Goal: Task Accomplishment & Management: Manage account settings

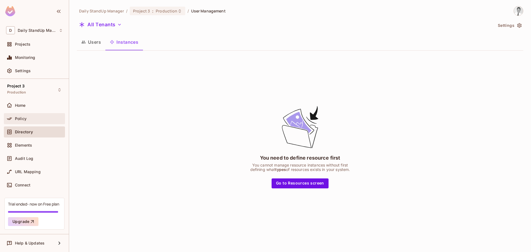
click at [35, 122] on div "Policy" at bounding box center [34, 118] width 61 height 11
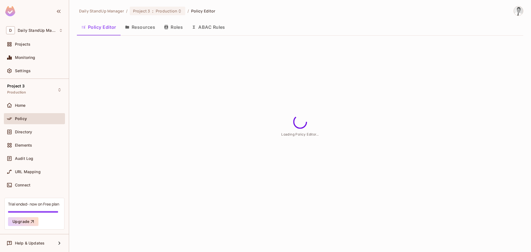
click at [135, 25] on button "Resources" at bounding box center [140, 27] width 39 height 14
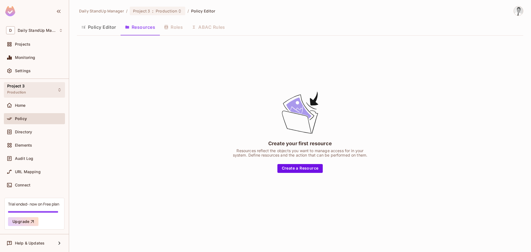
click at [37, 90] on div "Project 3 Production" at bounding box center [34, 89] width 61 height 15
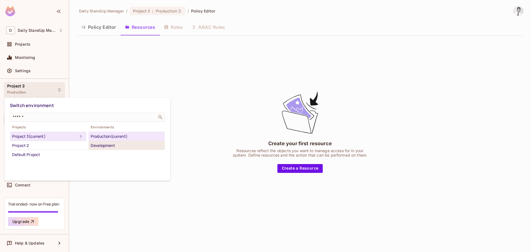
click at [113, 143] on div "Development" at bounding box center [127, 145] width 72 height 7
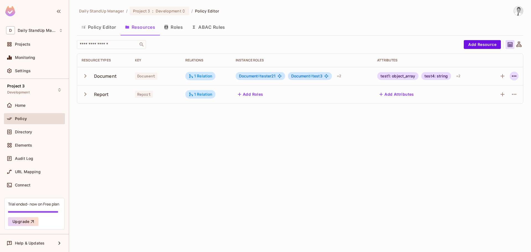
click at [513, 75] on icon "button" at bounding box center [514, 76] width 7 height 7
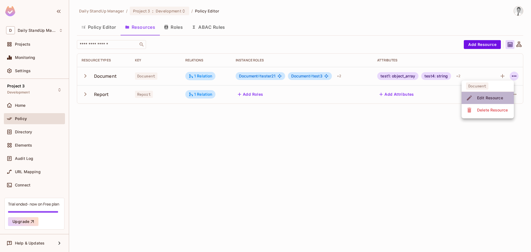
click at [489, 96] on div "Edit Resource" at bounding box center [490, 98] width 26 height 6
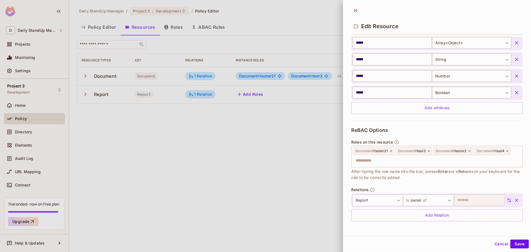
scroll to position [1, 0]
click at [421, 200] on body "D Daily StandUp Manager Projects Monitoring Settings Project 3 Development Home…" at bounding box center [265, 126] width 531 height 252
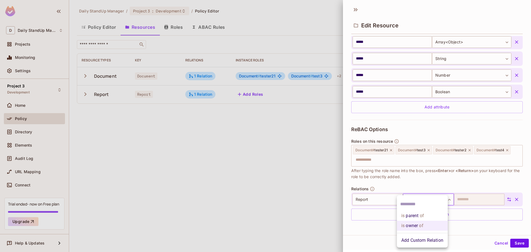
click at [416, 207] on input "text" at bounding box center [422, 204] width 44 height 9
click at [441, 171] on div at bounding box center [265, 126] width 531 height 252
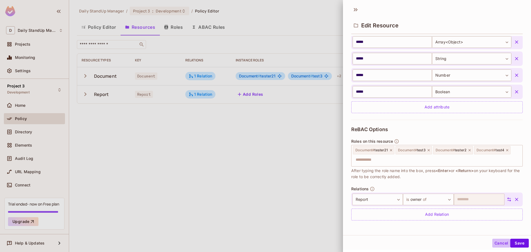
click at [495, 242] on button "Cancel" at bounding box center [501, 243] width 18 height 9
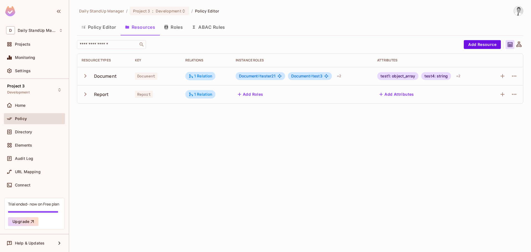
click at [278, 175] on div "Daily StandUp Manager / Project 3 : Development / Policy Editor Policy Editor R…" at bounding box center [300, 126] width 462 height 252
